Goal: Check status: Check status

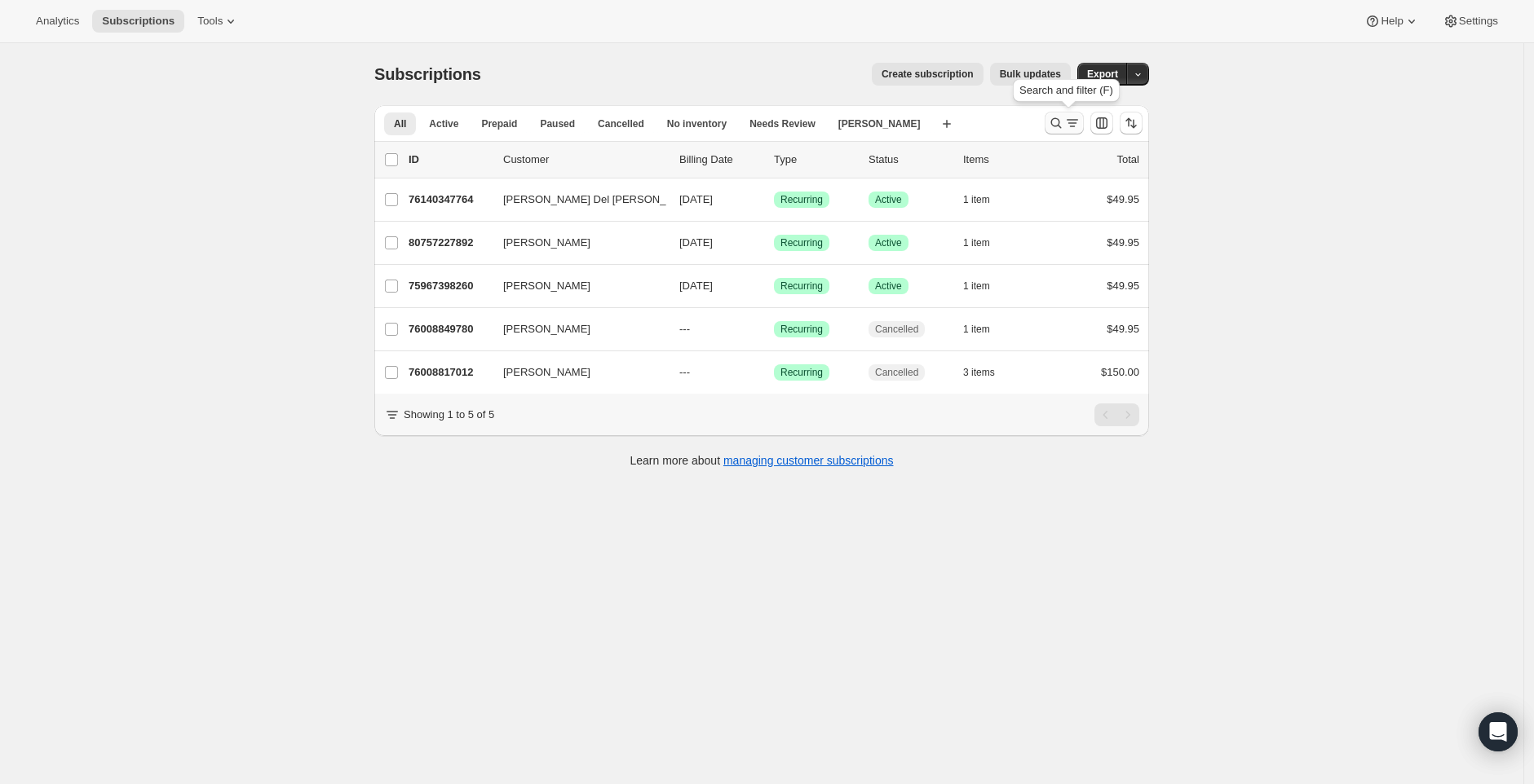
click at [1072, 125] on icon "Search and filter results" at bounding box center [1071, 123] width 16 height 16
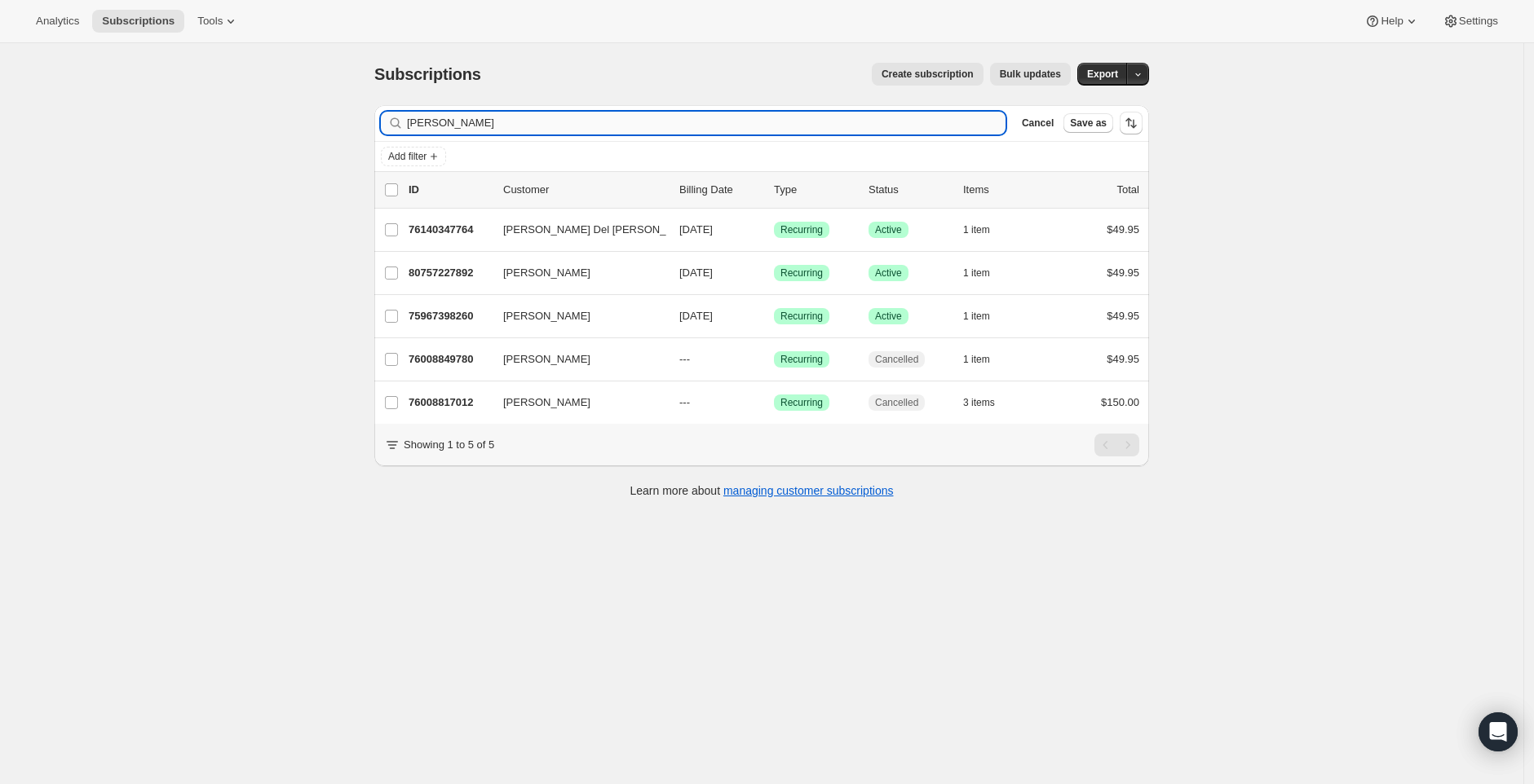
click at [715, 113] on input "joe" at bounding box center [706, 123] width 598 height 23
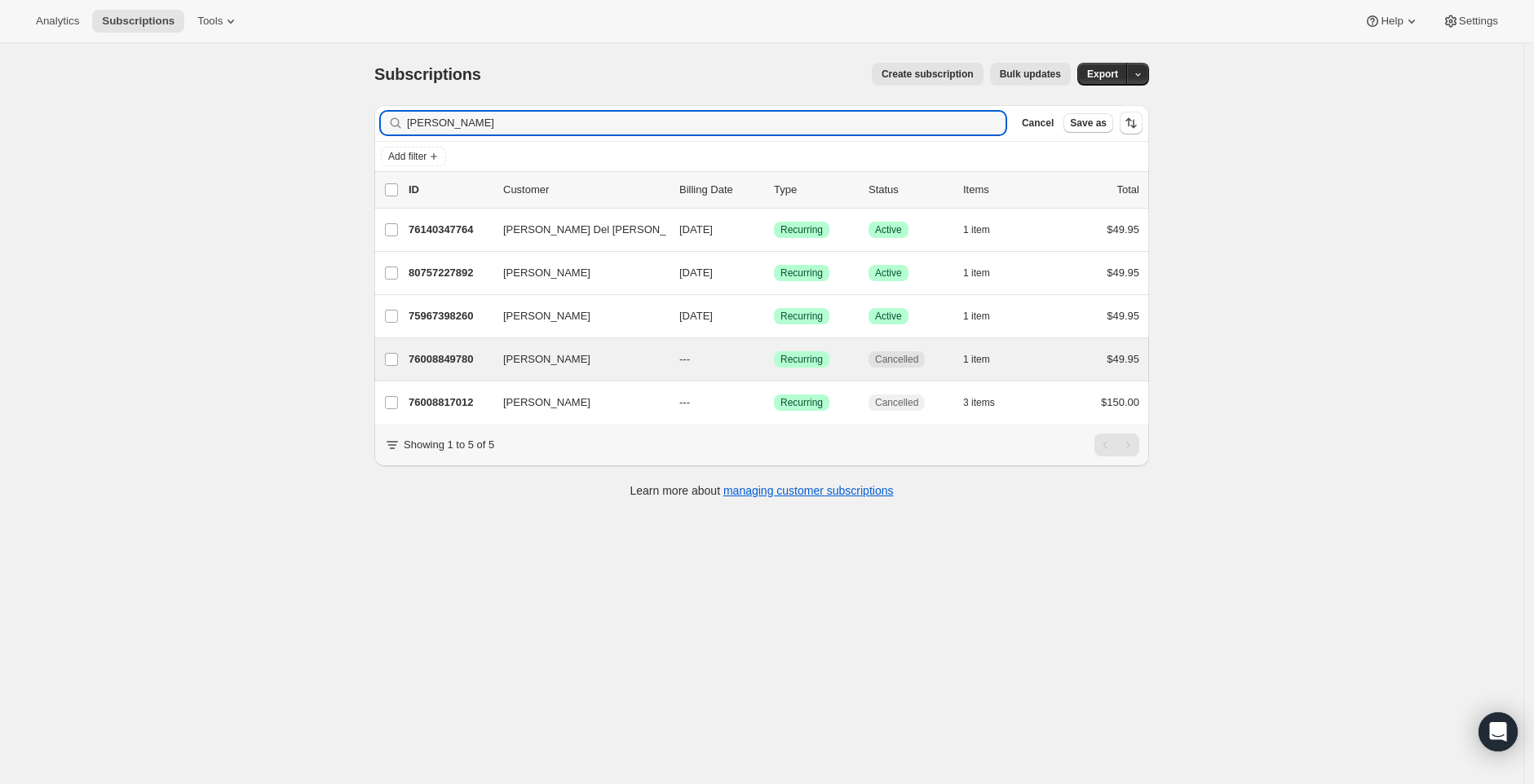
click at [490, 376] on div "Joe Madrigal 76008849780 Joe Madrigal --- Success Recurring Cancelled 1 item $4…" at bounding box center [761, 360] width 775 height 43
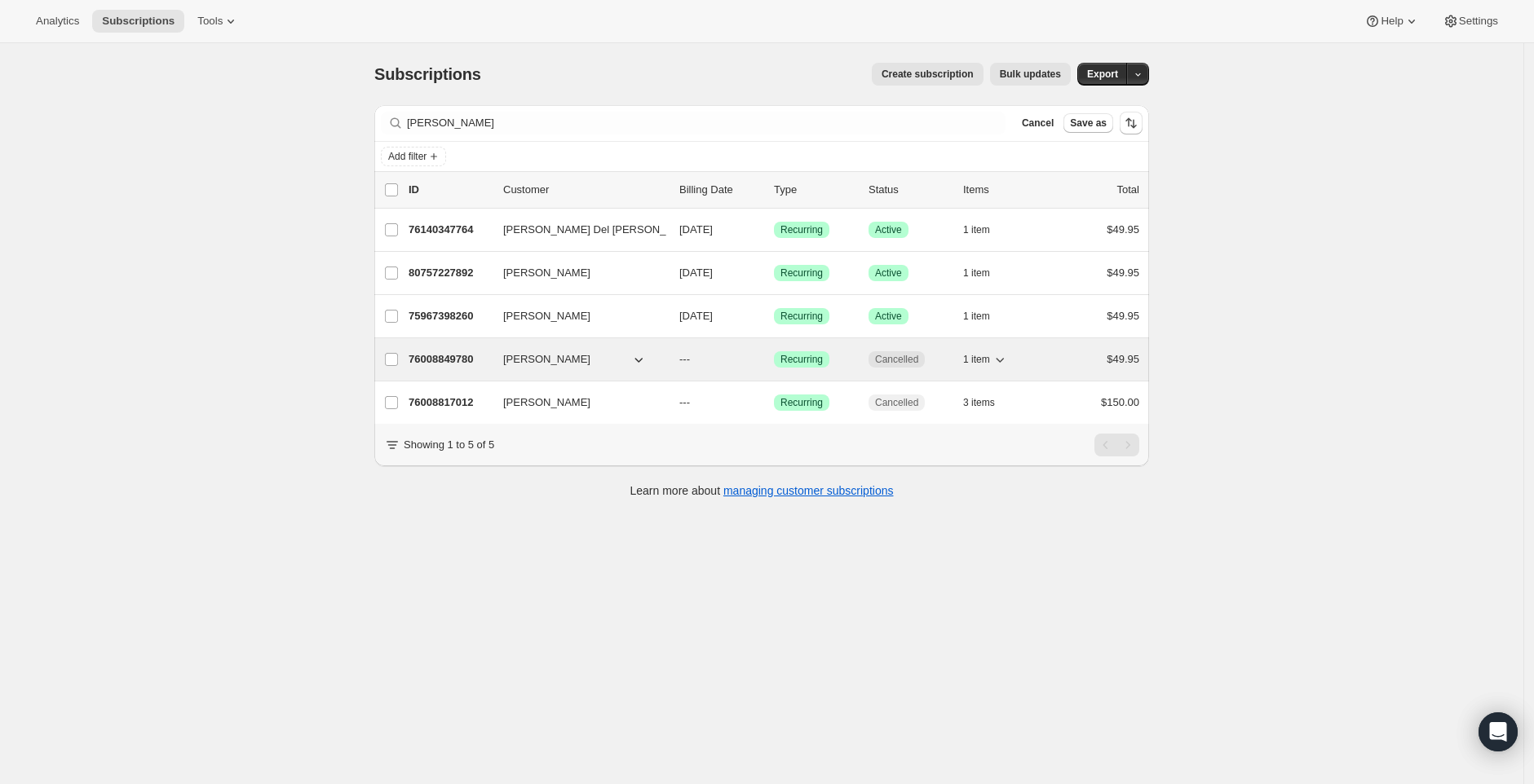
click at [474, 361] on p "76008849780" at bounding box center [449, 359] width 81 height 16
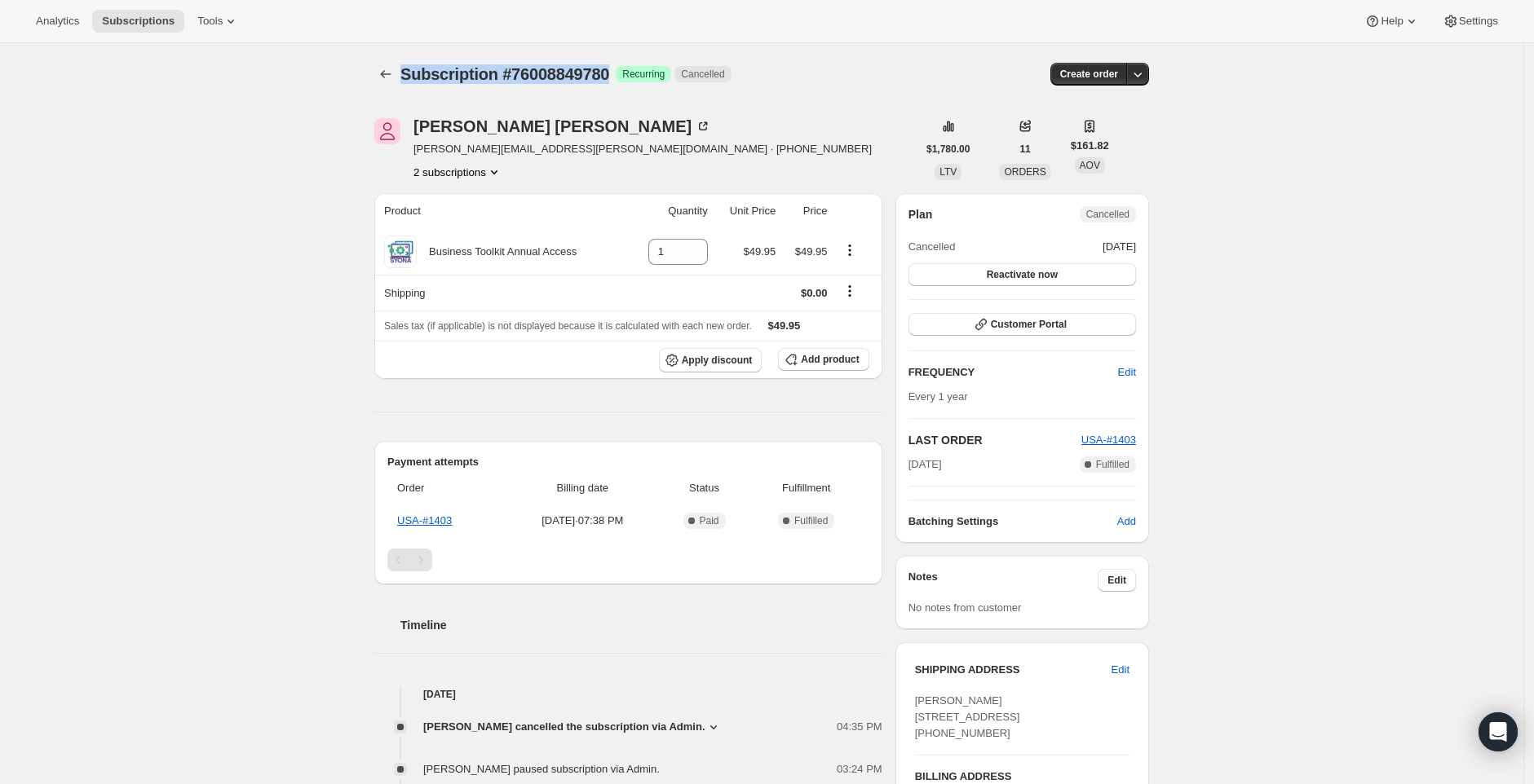
drag, startPoint x: 628, startPoint y: 76, endPoint x: 407, endPoint y: 78, distance: 221.0
click at [407, 78] on div "Subscription #76008849780 Success Recurring Cancelled" at bounding box center [640, 75] width 480 height 23
copy span "Subscription #76008849780"
